Goal: Task Accomplishment & Management: Use online tool/utility

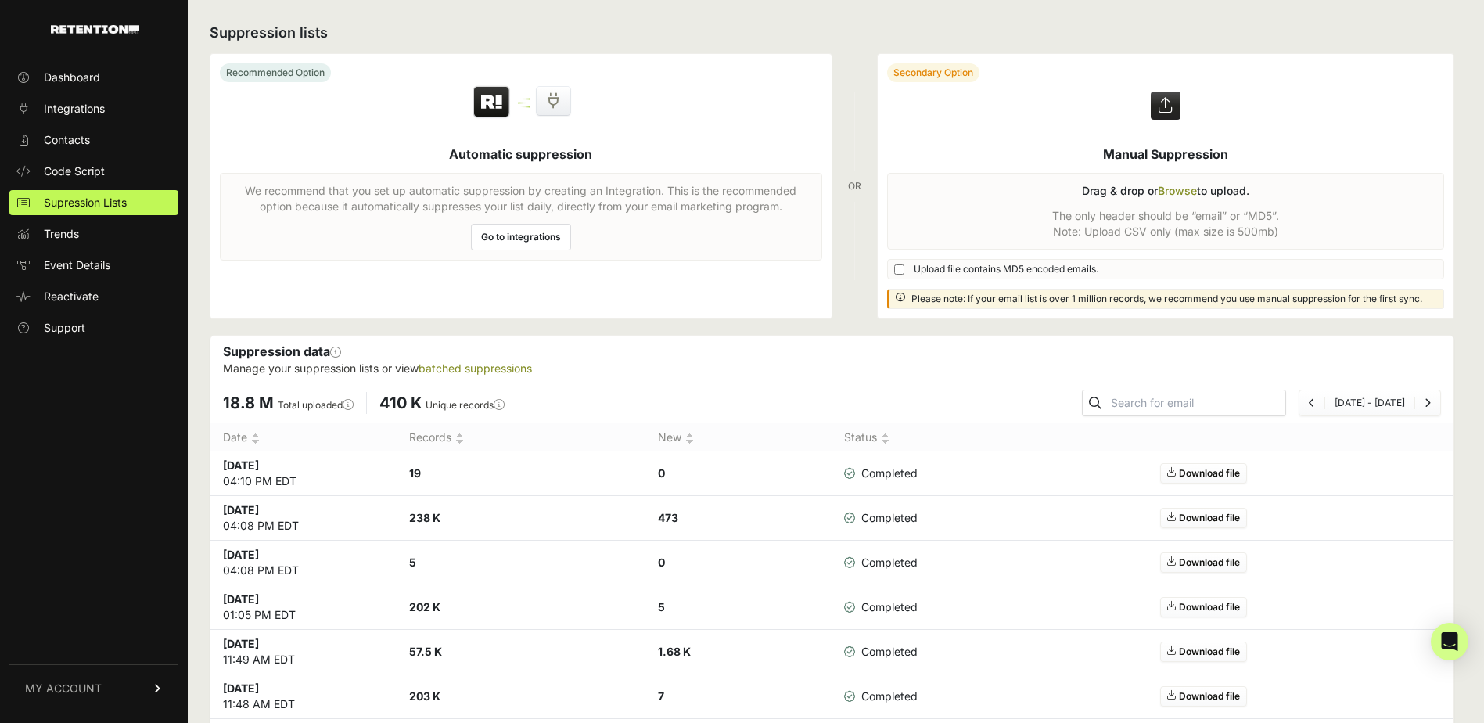
scroll to position [78, 0]
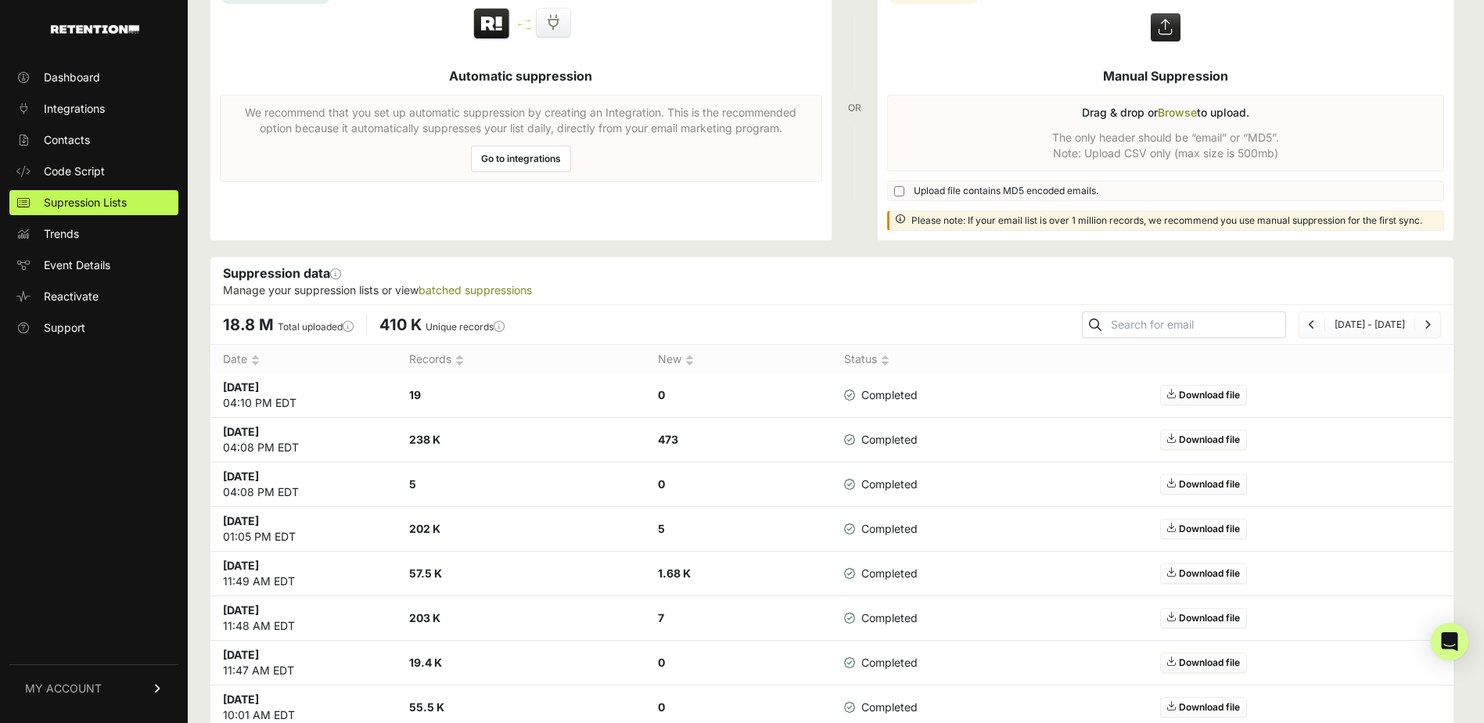
click at [1182, 117] on label at bounding box center [1166, 108] width 577 height 264
click at [0, 0] on input "file" at bounding box center [0, 0] width 0 height 0
click at [1180, 112] on label at bounding box center [1166, 108] width 577 height 264
click at [0, 0] on input "file" at bounding box center [0, 0] width 0 height 0
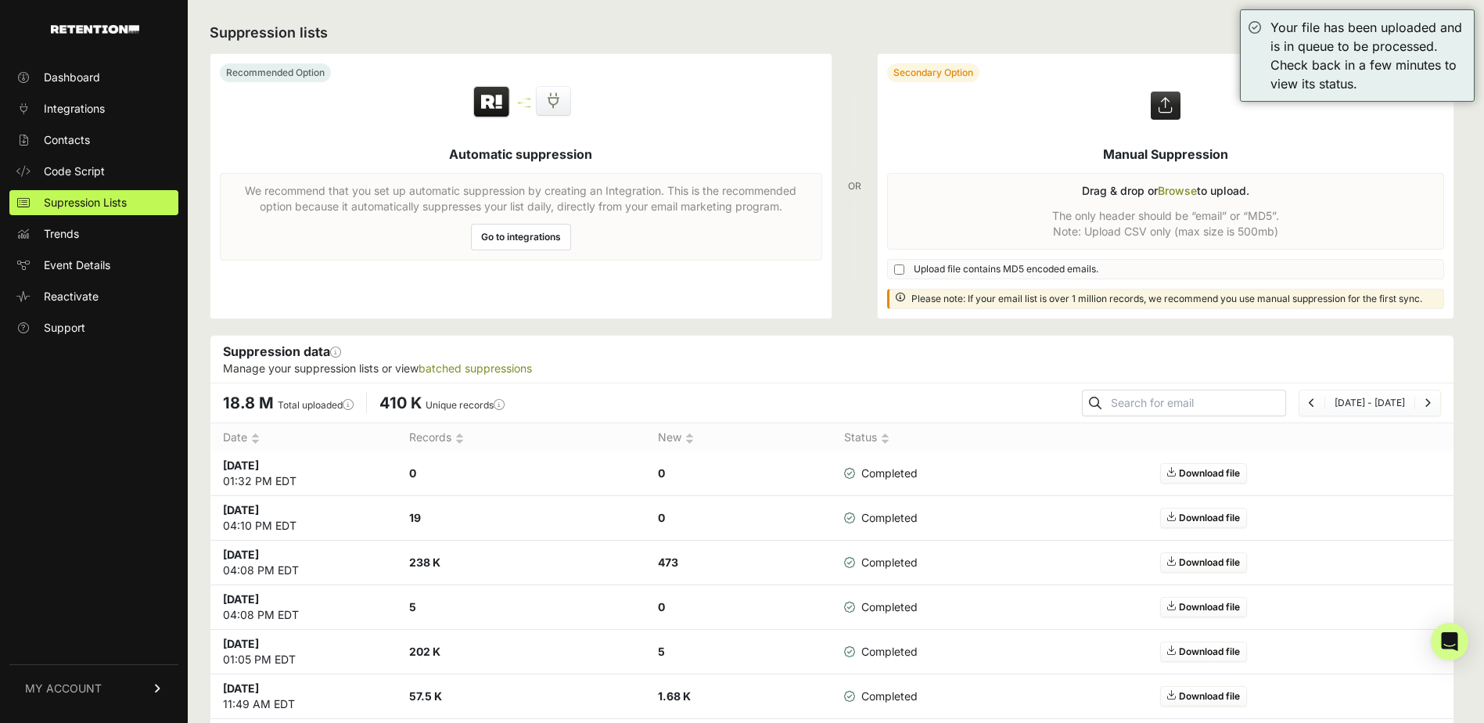
click at [131, 128] on link "Contacts" at bounding box center [93, 140] width 169 height 25
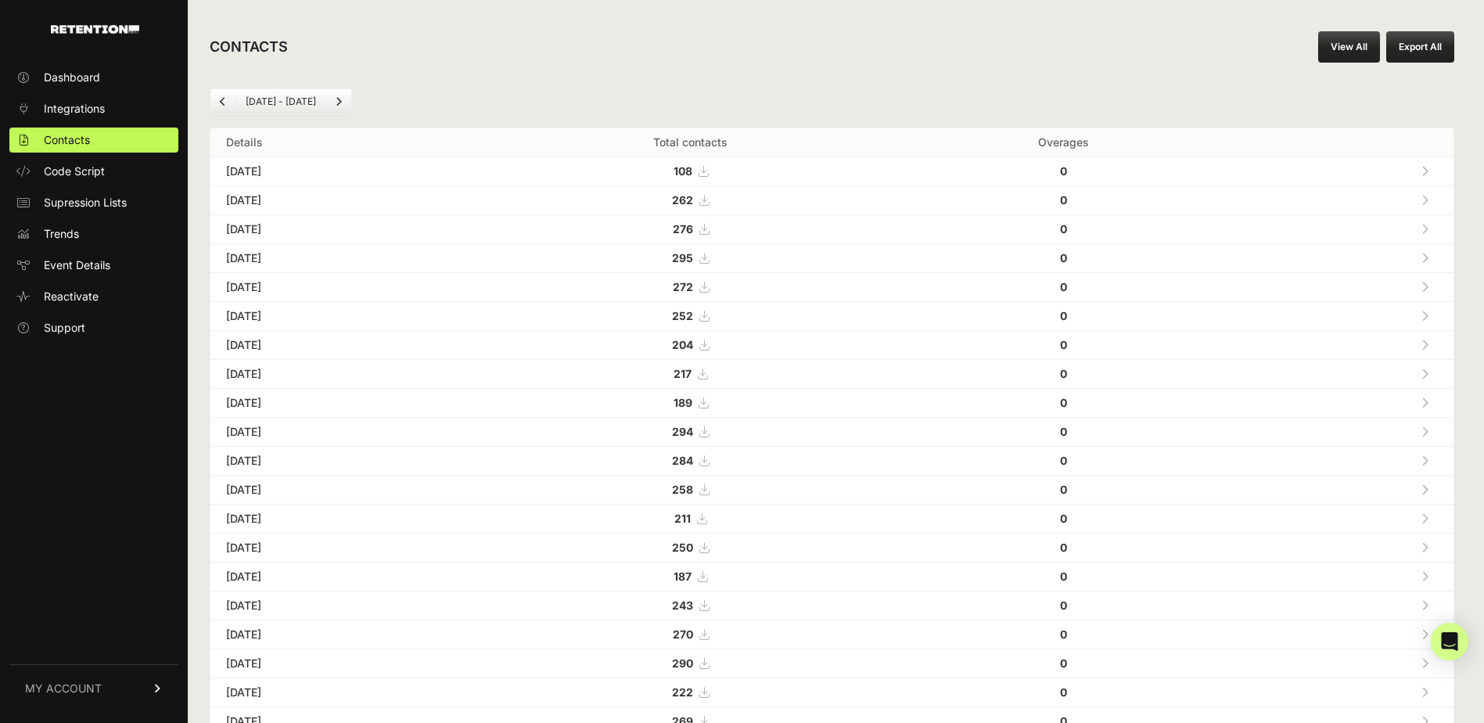
click at [118, 210] on link "Supression Lists" at bounding box center [93, 202] width 169 height 25
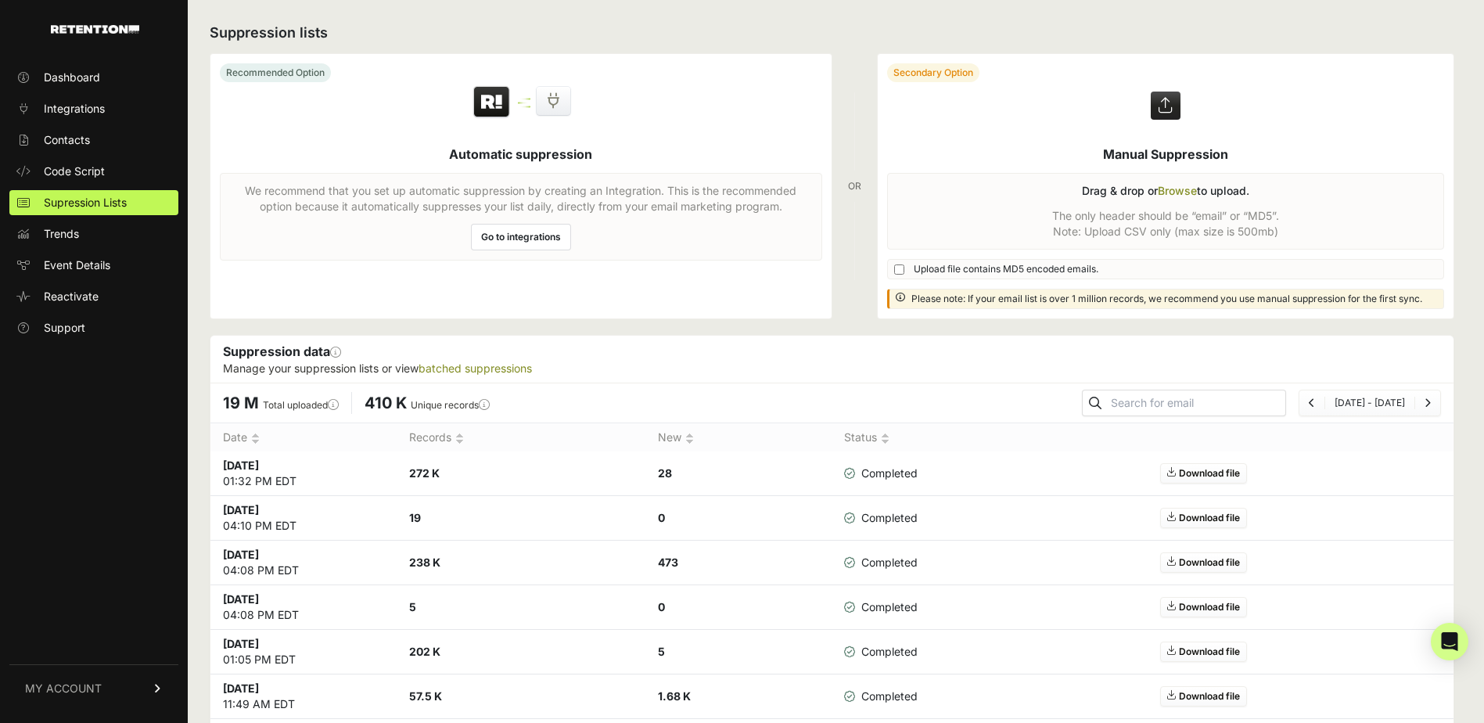
click at [133, 138] on link "Contacts" at bounding box center [93, 140] width 169 height 25
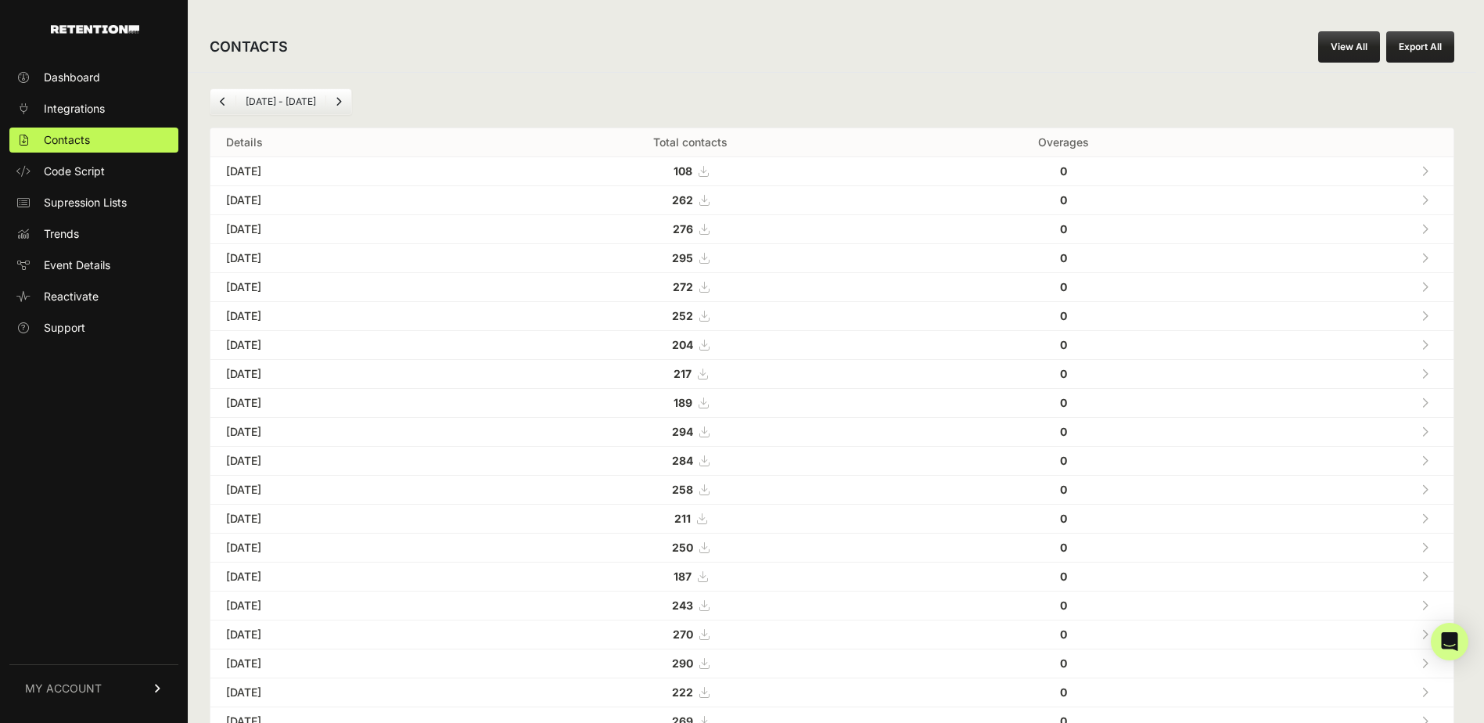
click at [1422, 49] on button "Export All" at bounding box center [1420, 46] width 68 height 31
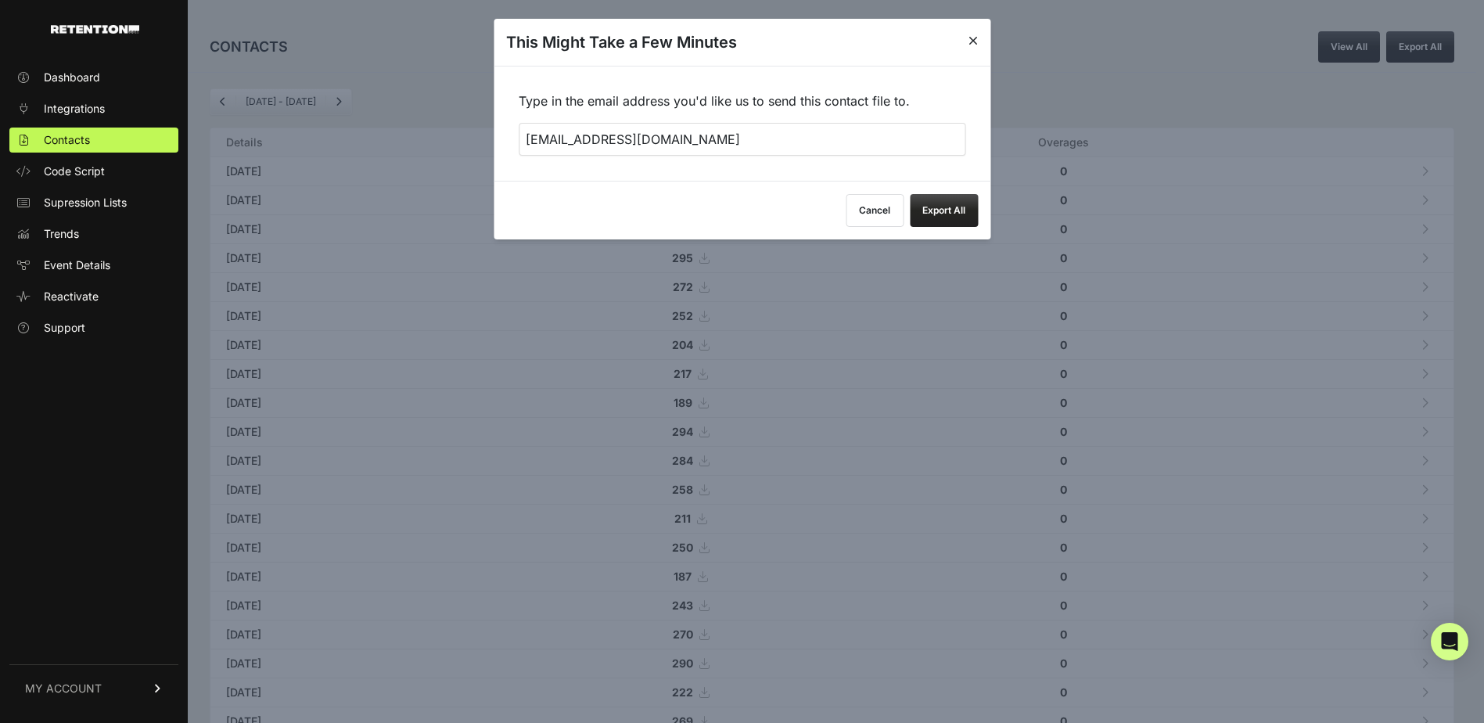
click at [956, 217] on button "Export All" at bounding box center [944, 210] width 68 height 33
